Goal: Task Accomplishment & Management: Manage account settings

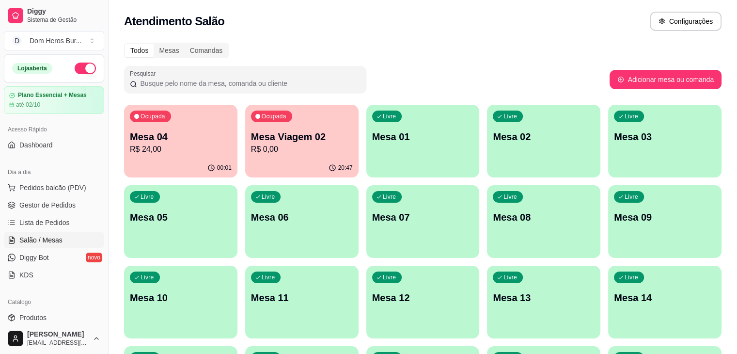
click at [216, 82] on input "Pesquisar" at bounding box center [248, 84] width 223 height 10
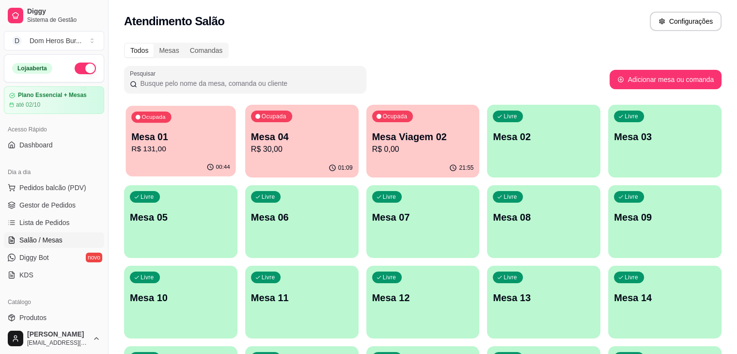
click at [153, 133] on p "Mesa 01" at bounding box center [180, 136] width 99 height 13
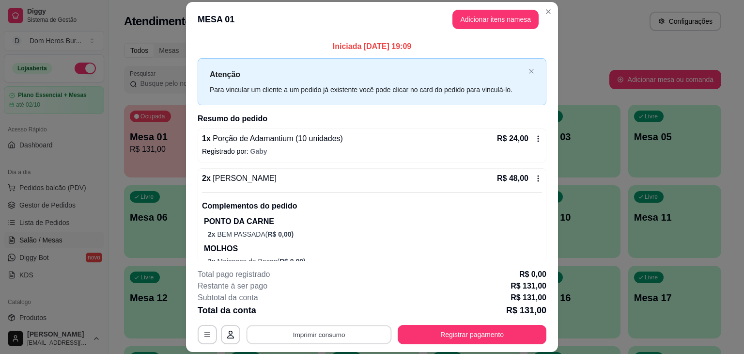
click at [319, 329] on button "Imprimir consumo" at bounding box center [319, 334] width 145 height 19
click at [320, 308] on button "IMPRESSORA" at bounding box center [318, 312] width 70 height 16
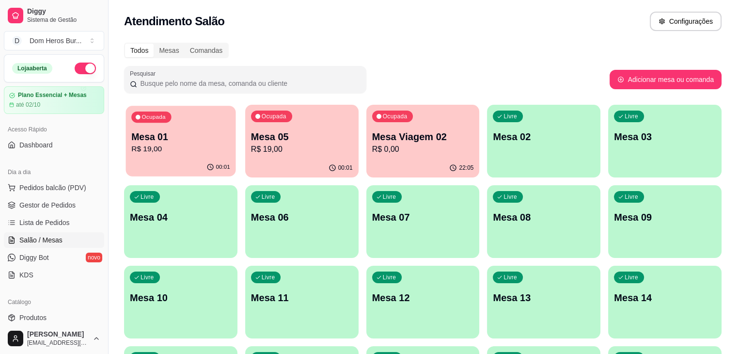
click at [147, 155] on div "Ocupada Mesa 01 R$ 19,00" at bounding box center [181, 132] width 110 height 52
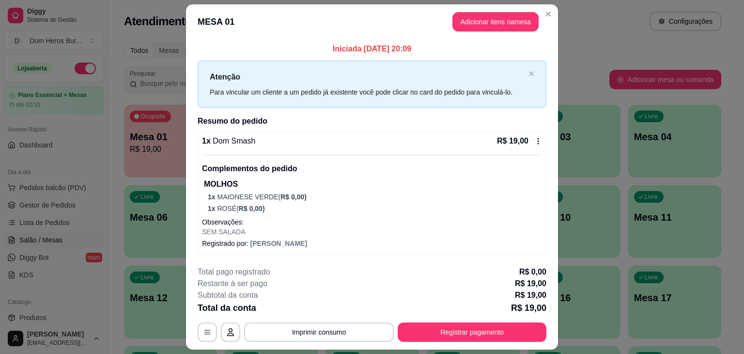
click at [260, 184] on p "MOLHOS" at bounding box center [373, 184] width 338 height 12
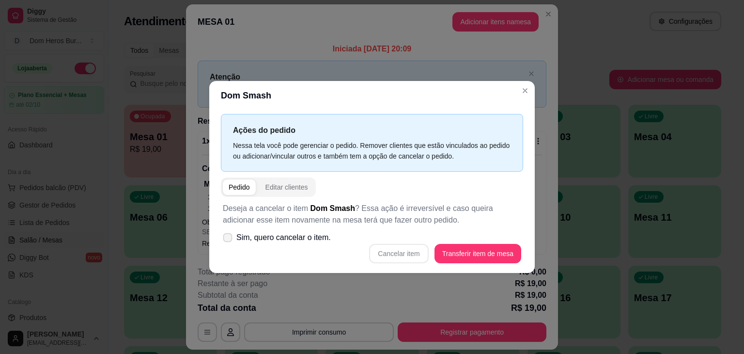
click at [278, 233] on span "Sim, quero cancelar o item." at bounding box center [283, 238] width 94 height 12
click at [229, 239] on input "Sim, quero cancelar o item." at bounding box center [225, 242] width 6 height 6
checkbox input "true"
click at [398, 254] on button "Cancelar item" at bounding box center [399, 253] width 58 height 19
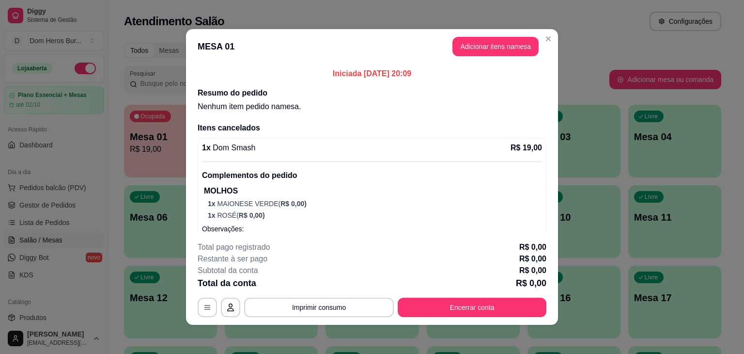
click at [186, 52] on header "MESA 01 Adicionar itens na mesa" at bounding box center [372, 46] width 372 height 35
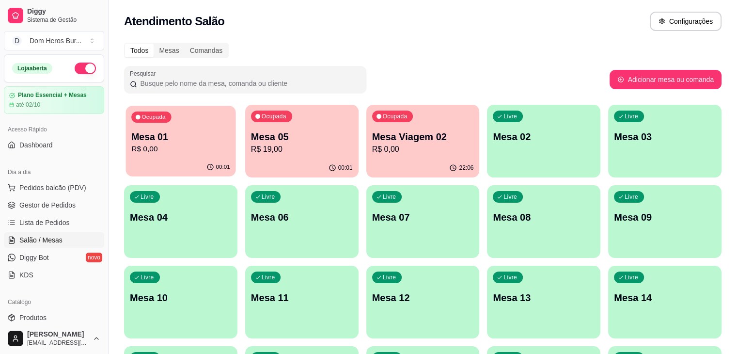
click at [151, 159] on div "00:01" at bounding box center [181, 167] width 110 height 18
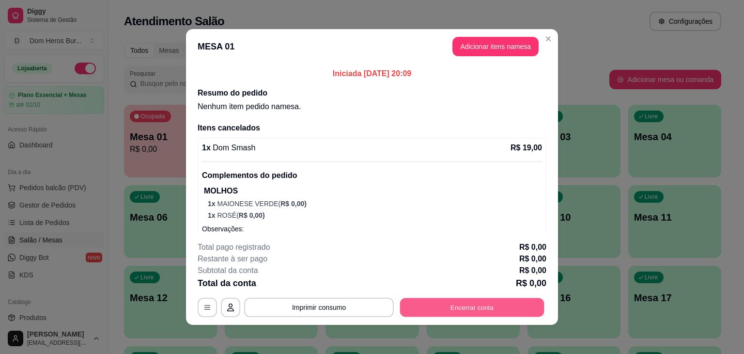
click at [444, 311] on button "Encerrar conta" at bounding box center [472, 307] width 144 height 19
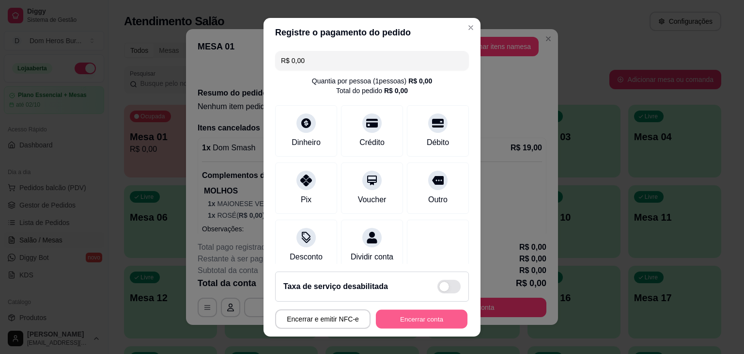
click at [393, 318] on button "Encerrar conta" at bounding box center [422, 318] width 92 height 19
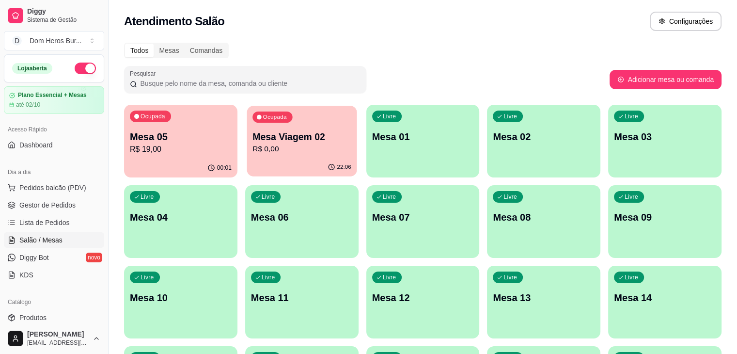
click at [293, 151] on p "R$ 0,00" at bounding box center [301, 148] width 99 height 11
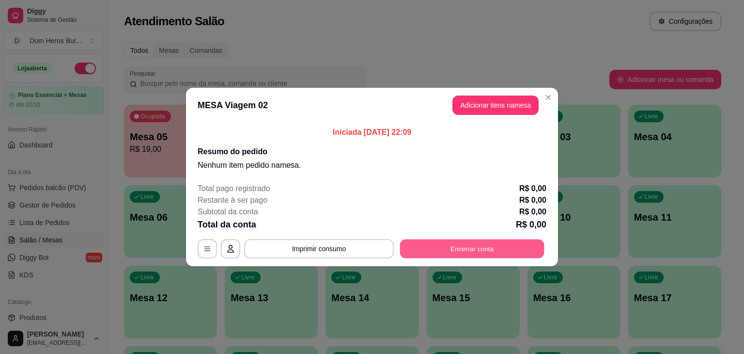
click at [420, 250] on button "Encerrar conta" at bounding box center [472, 248] width 144 height 19
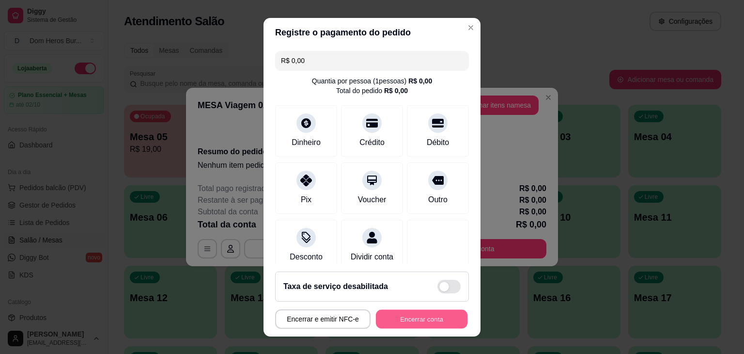
click at [389, 321] on button "Encerrar conta" at bounding box center [422, 318] width 92 height 19
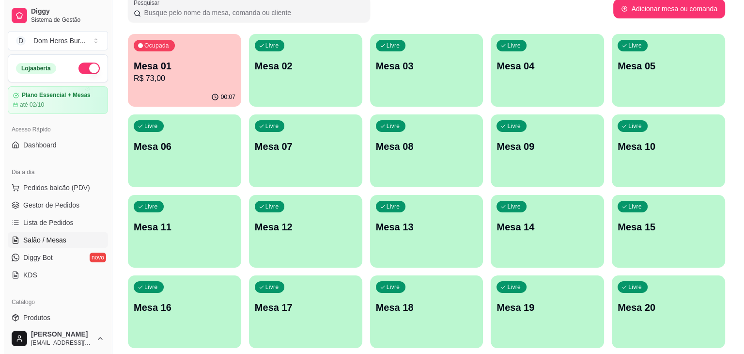
scroll to position [70, 0]
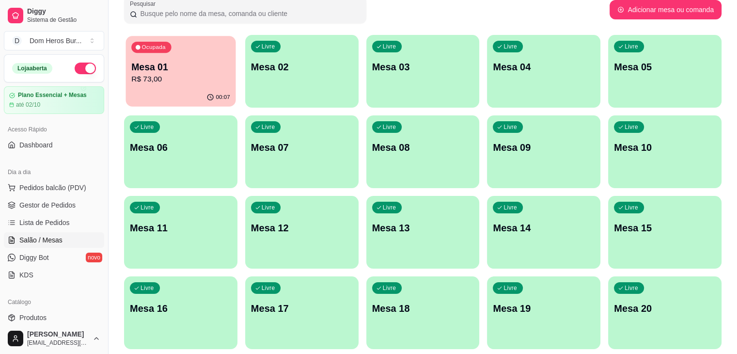
click at [196, 93] on div "00:07" at bounding box center [181, 97] width 110 height 18
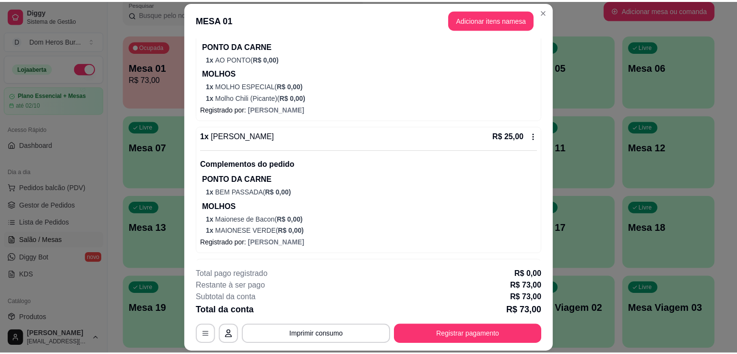
scroll to position [194, 0]
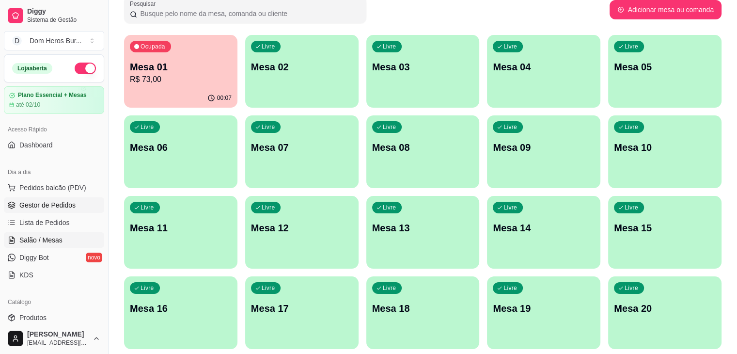
click at [64, 208] on span "Gestor de Pedidos" at bounding box center [47, 205] width 56 height 10
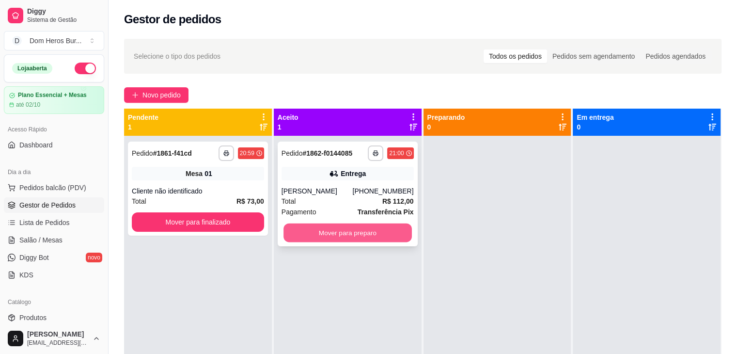
click at [352, 239] on button "Mover para preparo" at bounding box center [347, 232] width 128 height 19
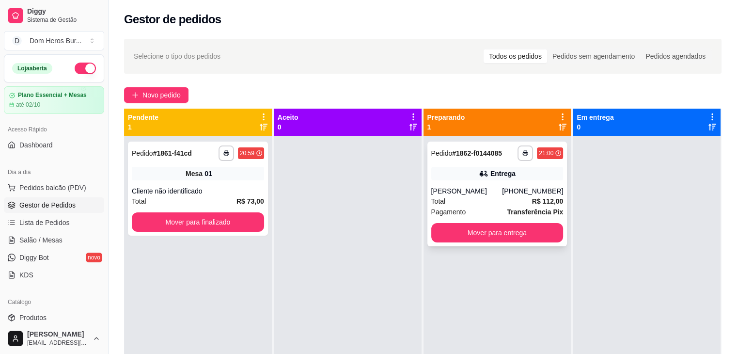
click at [451, 171] on div "Entrega" at bounding box center [497, 174] width 132 height 14
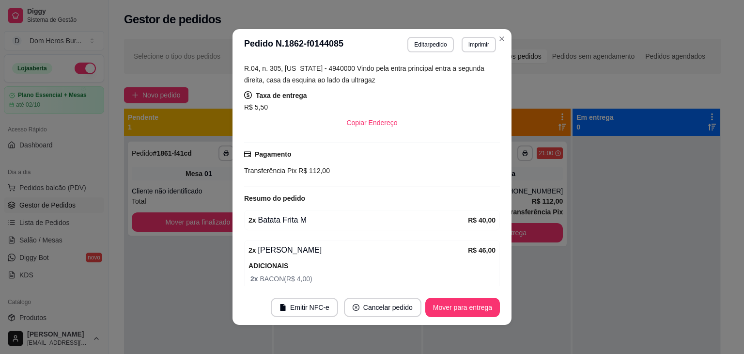
scroll to position [400, 0]
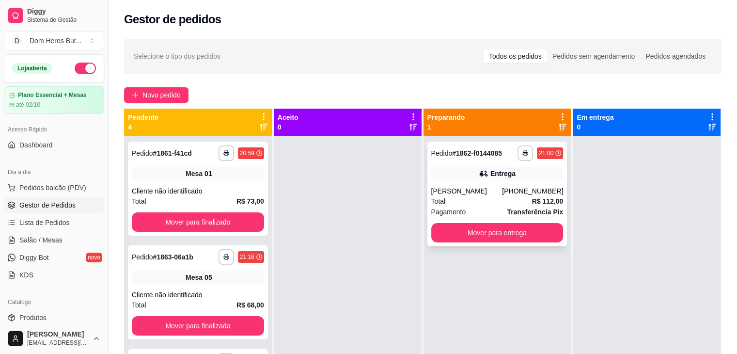
click at [515, 181] on div "**********" at bounding box center [497, 193] width 140 height 105
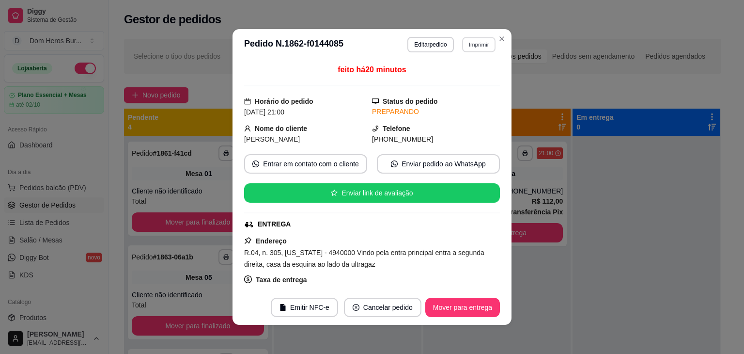
click at [477, 47] on button "Imprimir" at bounding box center [478, 44] width 33 height 15
click at [466, 77] on button "IMPRESSORA" at bounding box center [458, 78] width 68 height 15
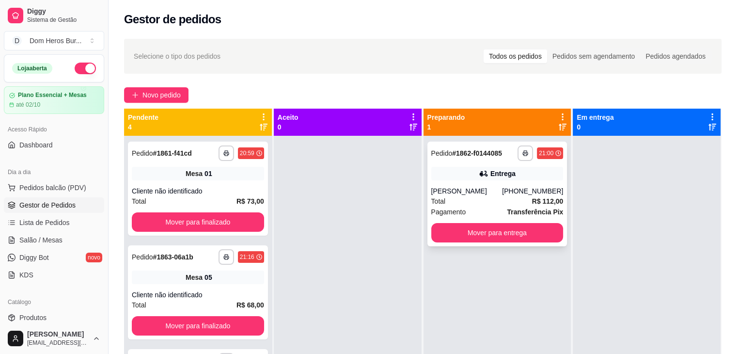
click at [472, 176] on div "Entrega" at bounding box center [497, 174] width 132 height 14
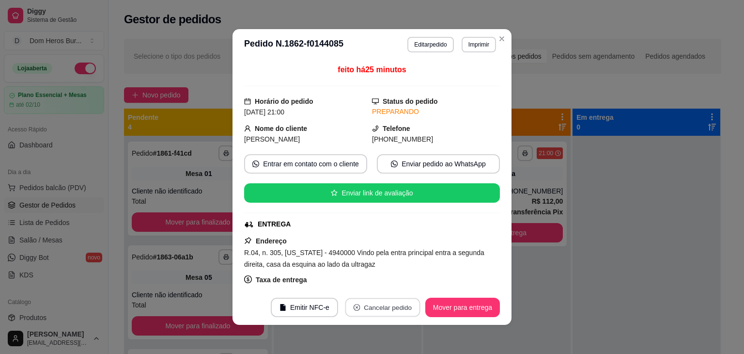
click at [365, 312] on button "Cancelar pedido" at bounding box center [382, 307] width 75 height 19
click at [403, 283] on button "Sim" at bounding box center [407, 283] width 38 height 19
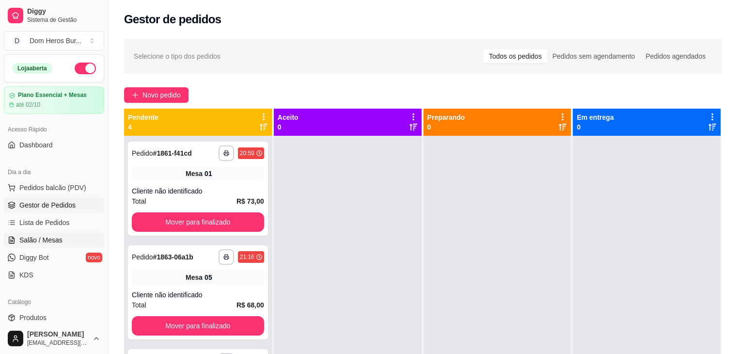
click at [65, 233] on link "Salão / Mesas" at bounding box center [54, 240] width 100 height 16
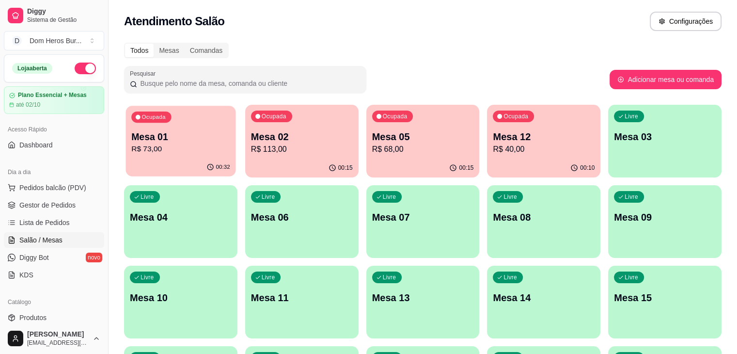
click at [178, 171] on div "00:32" at bounding box center [181, 167] width 110 height 18
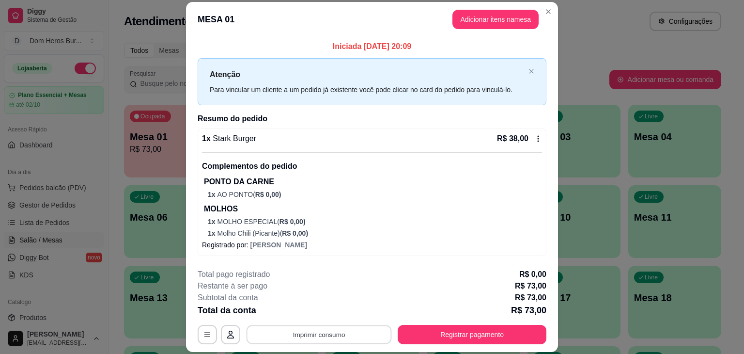
click at [326, 338] on button "Imprimir consumo" at bounding box center [319, 334] width 145 height 19
click at [317, 310] on button "IMPRESSORA" at bounding box center [318, 311] width 68 height 15
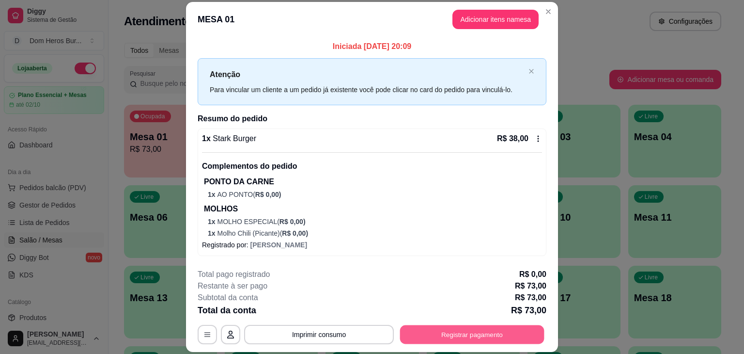
click at [506, 330] on button "Registrar pagamento" at bounding box center [472, 334] width 144 height 19
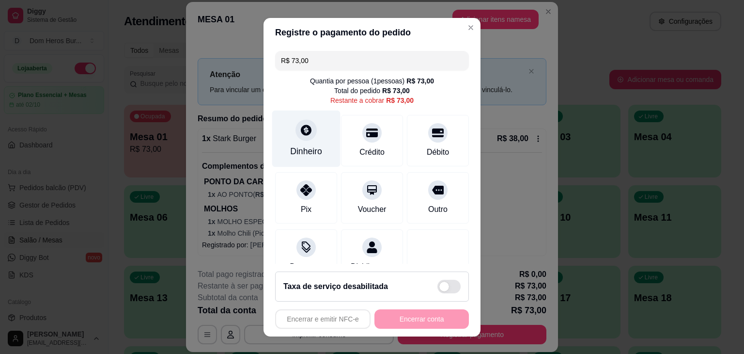
click at [325, 148] on div "Dinheiro" at bounding box center [306, 138] width 68 height 57
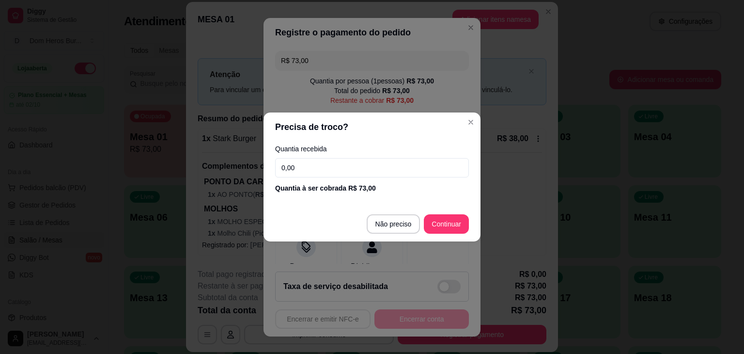
click at [329, 166] on input "0,00" at bounding box center [372, 167] width 194 height 19
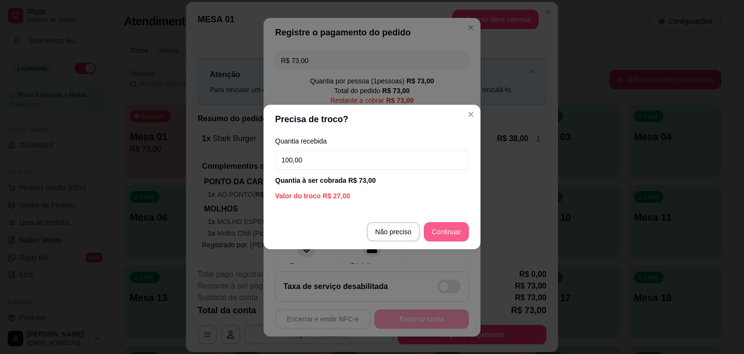
type input "100,00"
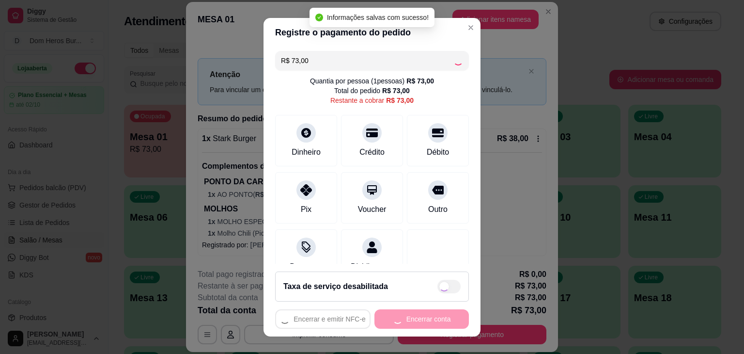
type input "R$ 0,00"
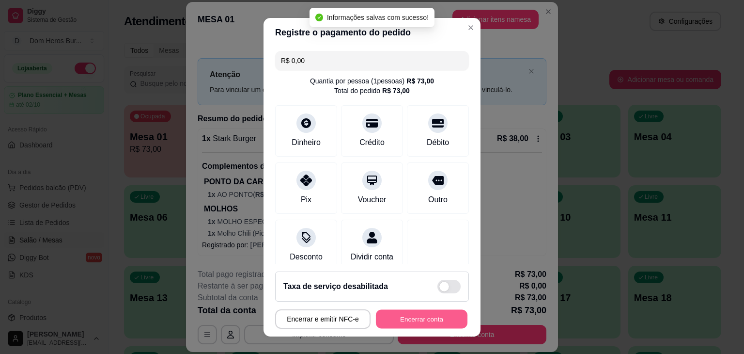
click at [420, 323] on button "Encerrar conta" at bounding box center [422, 318] width 92 height 19
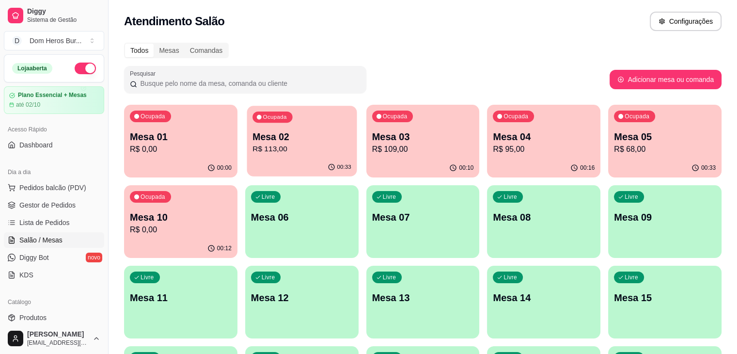
click at [277, 150] on p "R$ 113,00" at bounding box center [301, 148] width 99 height 11
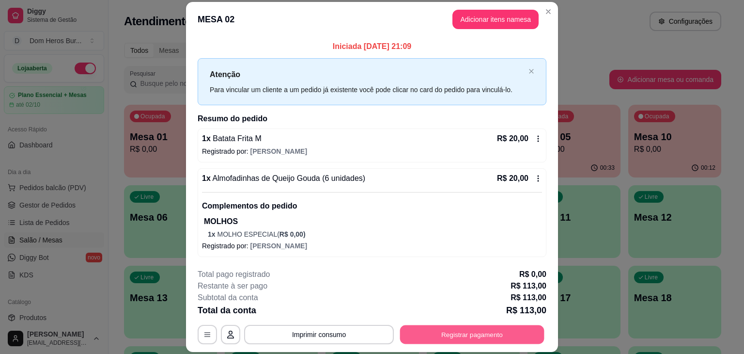
click at [462, 340] on button "Registrar pagamento" at bounding box center [472, 334] width 144 height 19
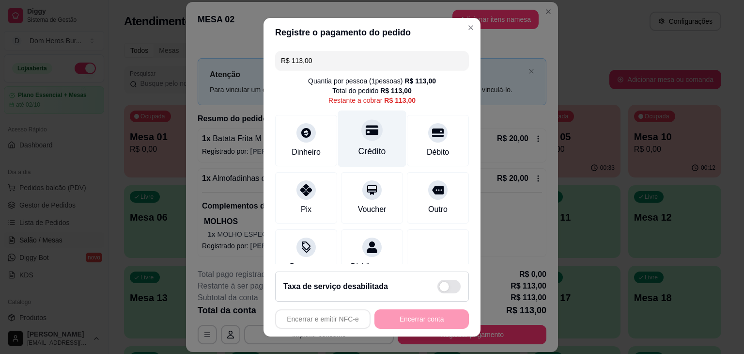
click at [369, 147] on div "Crédito" at bounding box center [373, 151] width 28 height 13
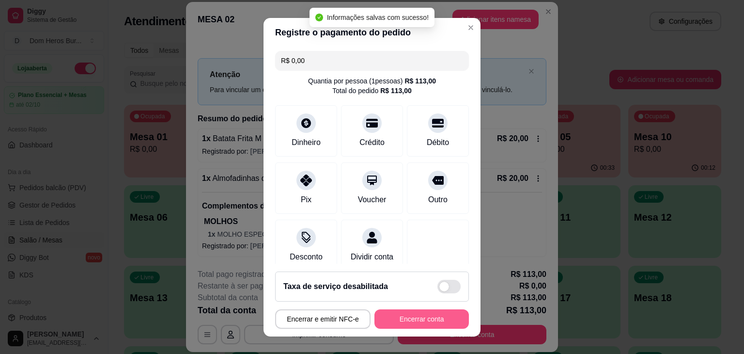
type input "R$ 0,00"
click at [409, 317] on button "Encerrar conta" at bounding box center [422, 318] width 92 height 19
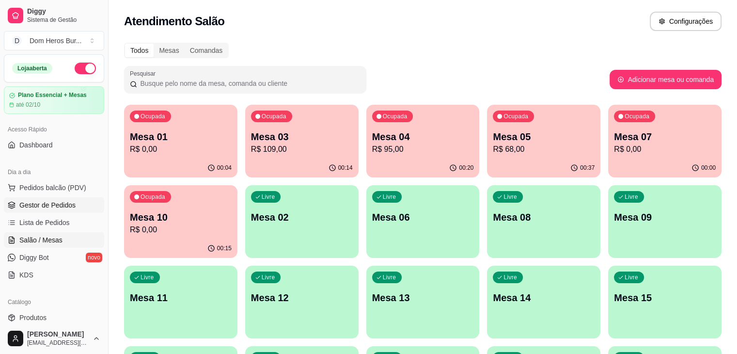
click at [64, 212] on link "Gestor de Pedidos" at bounding box center [54, 205] width 100 height 16
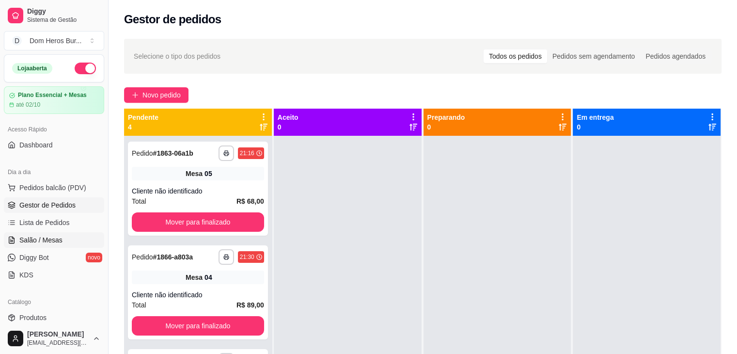
click at [63, 236] on link "Salão / Mesas" at bounding box center [54, 240] width 100 height 16
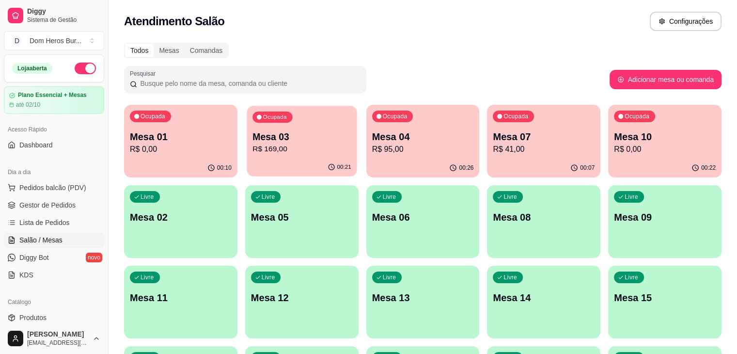
click at [276, 152] on p "R$ 169,00" at bounding box center [301, 148] width 99 height 11
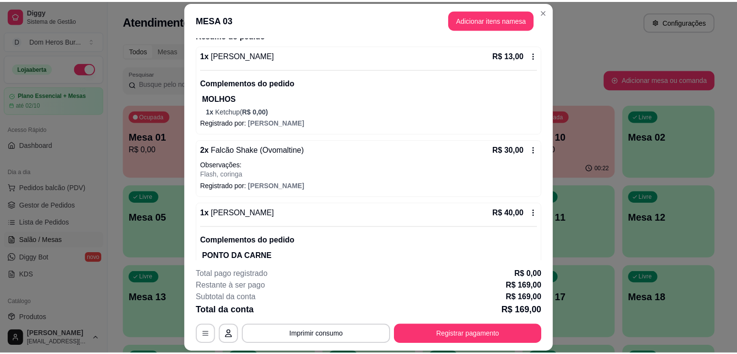
scroll to position [470, 0]
